Goal: Task Accomplishment & Management: Manage account settings

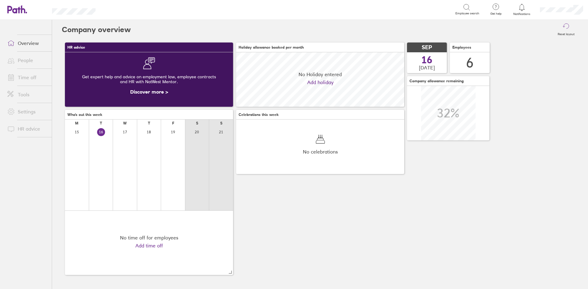
scroll to position [54, 168]
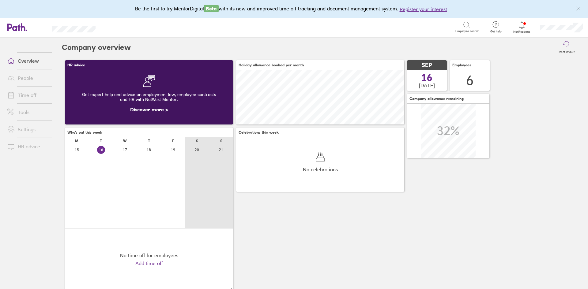
click at [518, 26] on icon at bounding box center [521, 24] width 7 height 7
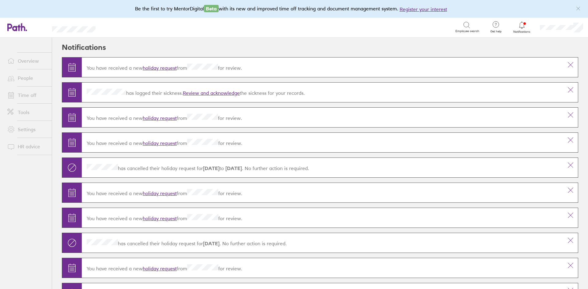
click at [578, 9] on icon "link" at bounding box center [577, 8] width 5 height 5
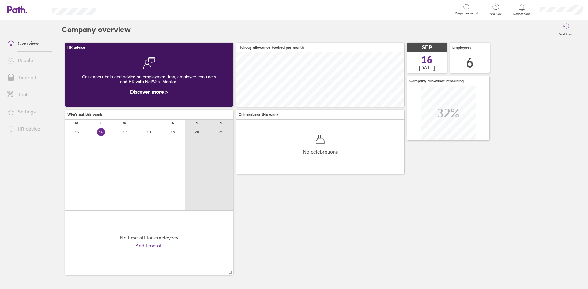
scroll to position [54, 168]
click at [23, 77] on link "Time off" at bounding box center [26, 77] width 49 height 12
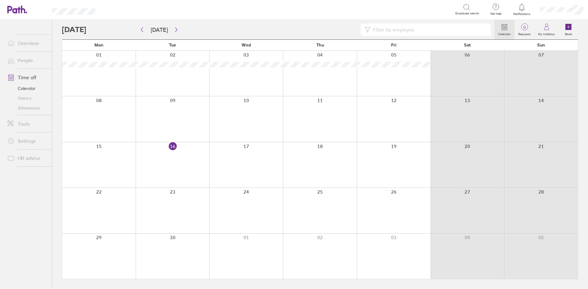
click at [25, 62] on link "People" at bounding box center [26, 60] width 49 height 12
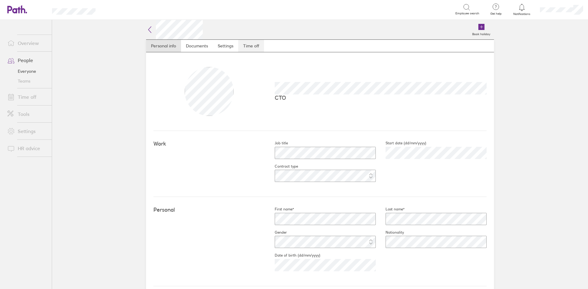
click at [240, 44] on link "Time off" at bounding box center [251, 46] width 26 height 12
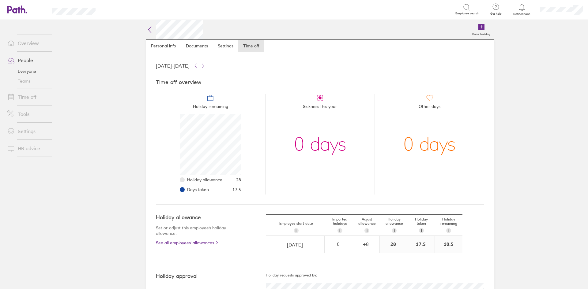
scroll to position [21, 0]
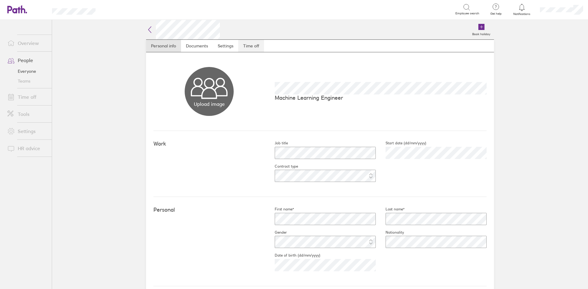
click at [245, 43] on link "Time off" at bounding box center [251, 46] width 26 height 12
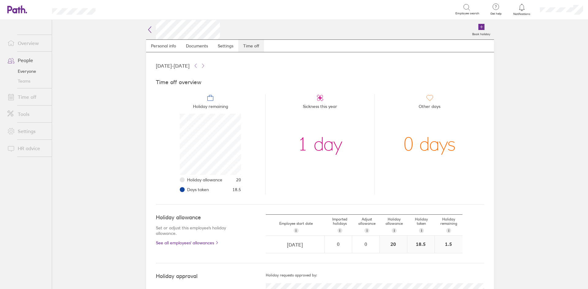
scroll to position [61, 61]
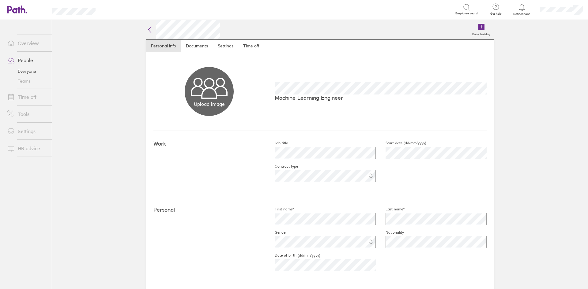
click at [19, 69] on link "Everyone" at bounding box center [26, 71] width 49 height 10
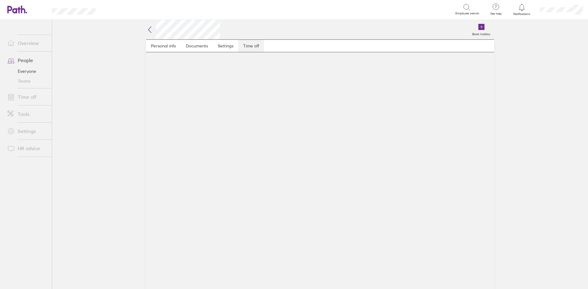
click at [256, 46] on link "Time off" at bounding box center [251, 46] width 26 height 12
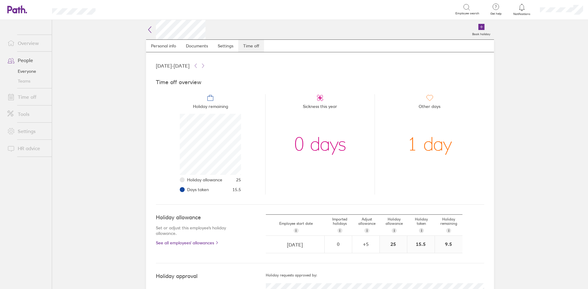
scroll to position [61, 61]
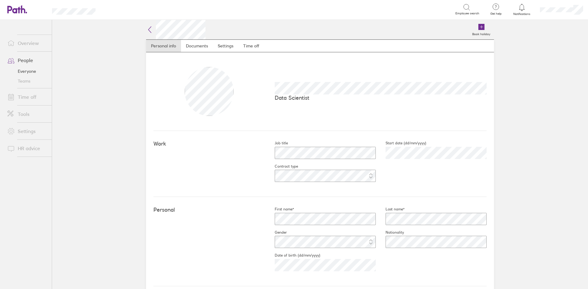
click at [28, 98] on link "Time off" at bounding box center [26, 97] width 49 height 12
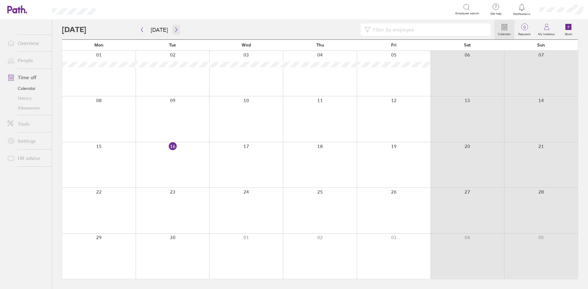
click at [175, 28] on icon "button" at bounding box center [176, 29] width 5 height 5
